Goal: Task Accomplishment & Management: Manage account settings

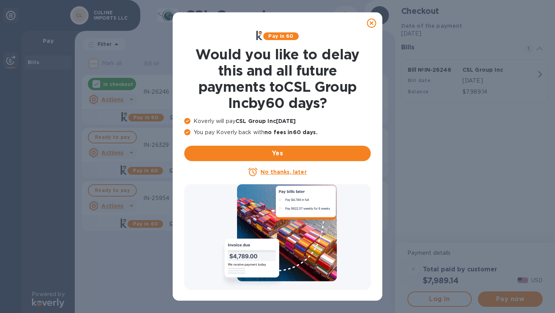
click at [369, 25] on icon at bounding box center [371, 22] width 9 height 9
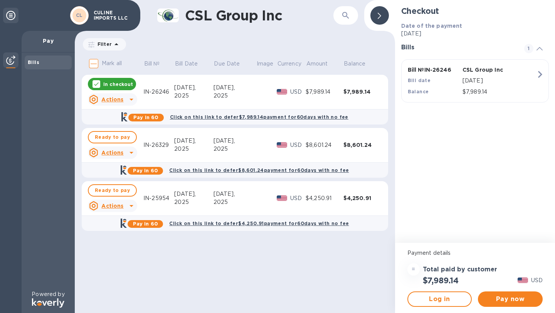
click at [542, 76] on icon "button" at bounding box center [540, 74] width 14 height 14
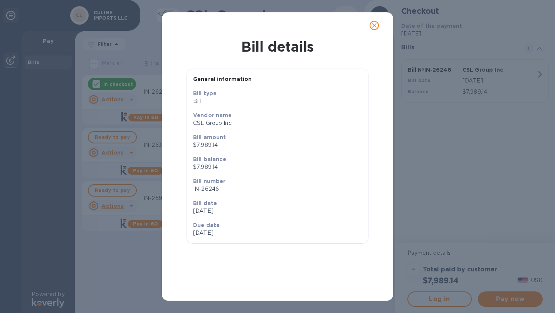
click at [371, 28] on icon "close" at bounding box center [374, 26] width 8 height 8
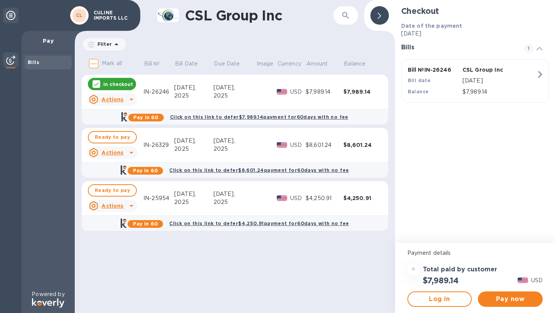
click at [128, 98] on icon at bounding box center [131, 99] width 9 height 9
click at [124, 126] on div "Open bill" at bounding box center [122, 131] width 29 height 12
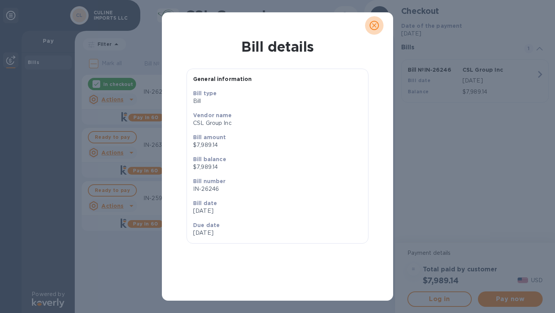
click at [370, 27] on icon "close" at bounding box center [374, 26] width 8 height 8
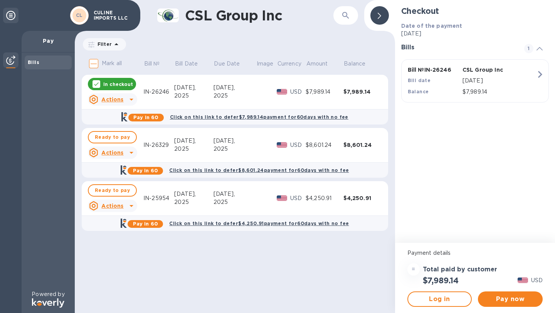
click at [261, 90] on td at bounding box center [266, 92] width 21 height 35
click at [248, 88] on div "[DATE]," at bounding box center [234, 88] width 42 height 8
click at [387, 13] on div at bounding box center [379, 15] width 18 height 18
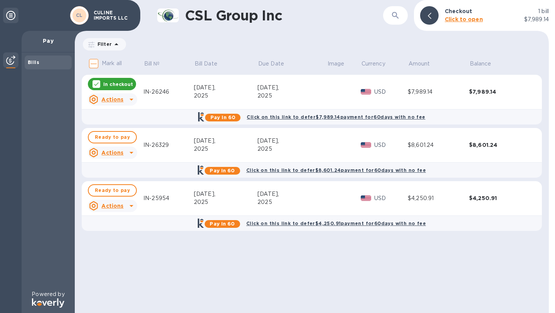
click at [163, 92] on div "IN-26246" at bounding box center [168, 92] width 50 height 8
click at [152, 79] on td "IN-26246" at bounding box center [168, 92] width 50 height 35
click at [157, 95] on div "IN-26246" at bounding box center [168, 92] width 50 height 8
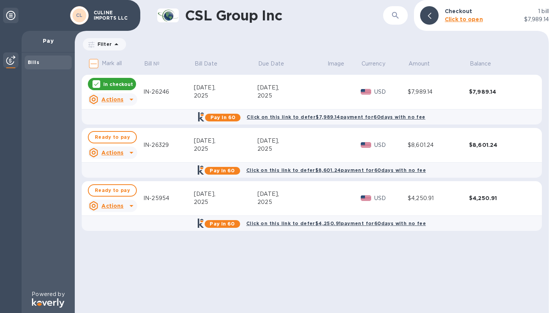
click at [253, 95] on div "2025" at bounding box center [226, 96] width 64 height 8
click at [460, 20] on b "Click to open" at bounding box center [464, 19] width 38 height 6
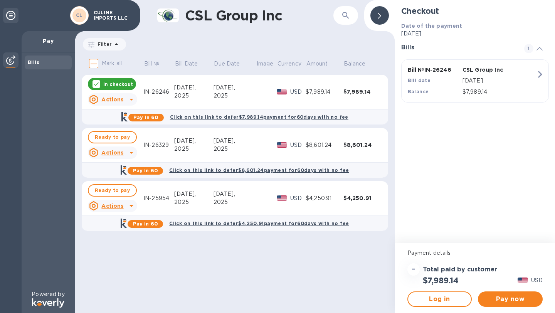
click at [480, 72] on p "CSL Group Inc" at bounding box center [488, 70] width 52 height 8
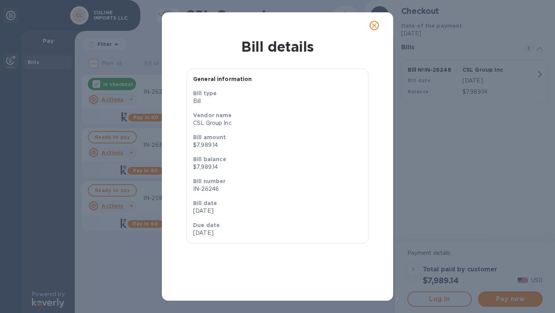
click at [276, 199] on p "Bill date" at bounding box center [277, 203] width 169 height 8
click at [375, 25] on icon "close" at bounding box center [374, 26] width 8 height 8
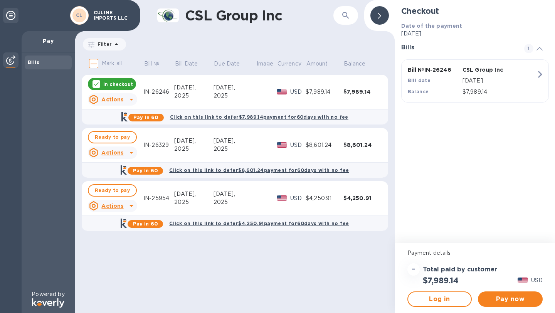
click at [14, 59] on img at bounding box center [10, 59] width 9 height 9
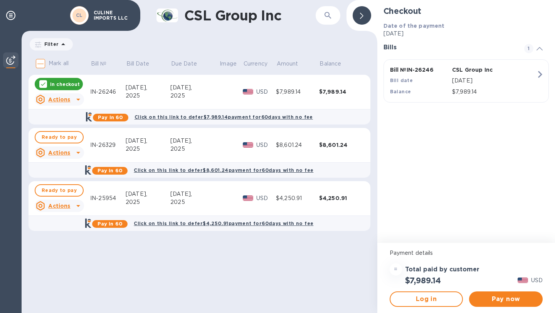
click at [104, 17] on p "CULINE IMPORTS LLC" at bounding box center [113, 15] width 39 height 11
click at [22, 14] on div "[PERSON_NAME] IMPORTS LLC" at bounding box center [70, 15] width 140 height 31
click at [14, 14] on icon at bounding box center [10, 15] width 9 height 9
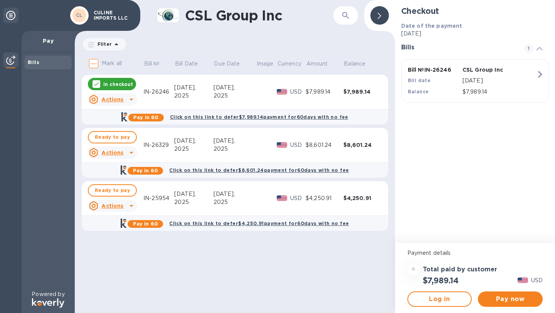
click at [43, 59] on div "Bills" at bounding box center [48, 63] width 41 height 8
click at [112, 140] on span "Ready to pay" at bounding box center [112, 137] width 35 height 9
